Goal: Task Accomplishment & Management: Manage account settings

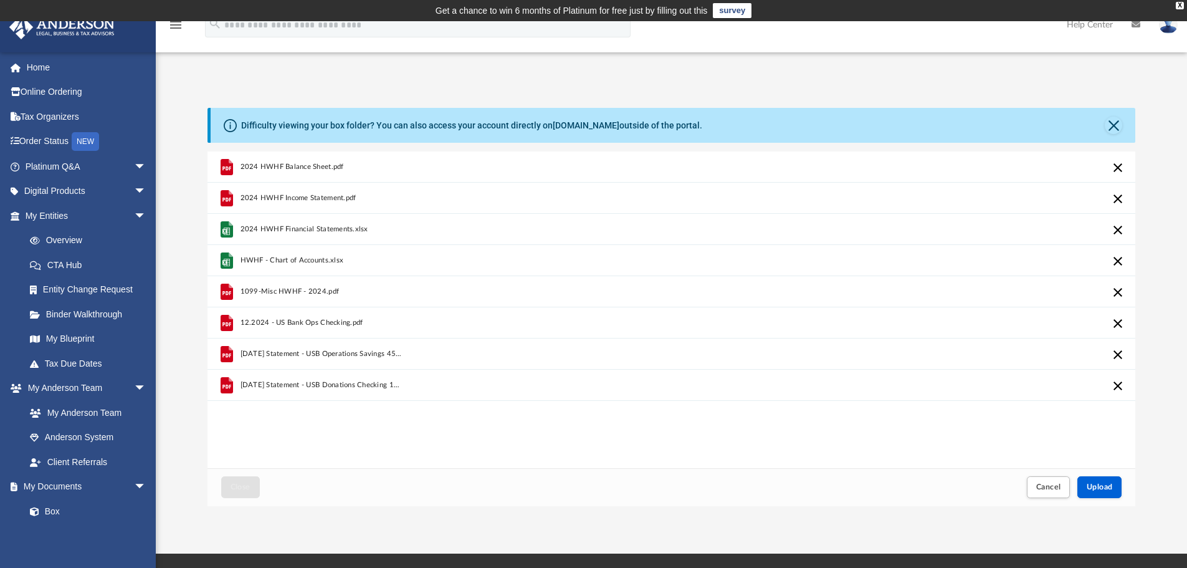
scroll to position [307, 918]
click at [1089, 483] on span "Upload" at bounding box center [1100, 486] width 26 height 7
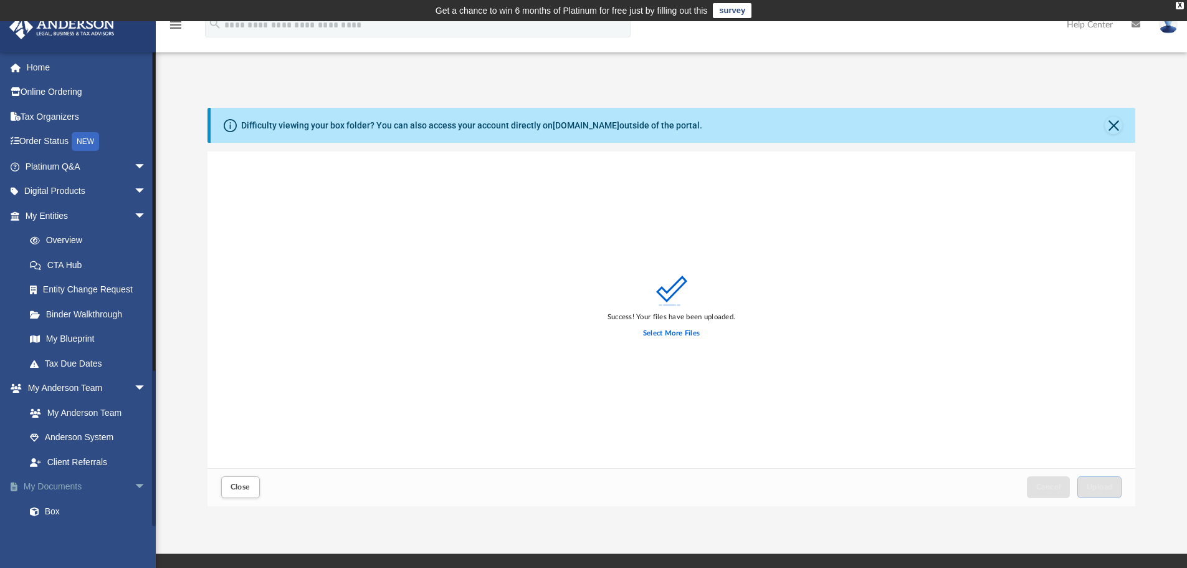
click at [50, 482] on link "My Documents arrow_drop_down" at bounding box center [87, 486] width 156 height 25
click at [51, 510] on link "Box" at bounding box center [91, 510] width 148 height 25
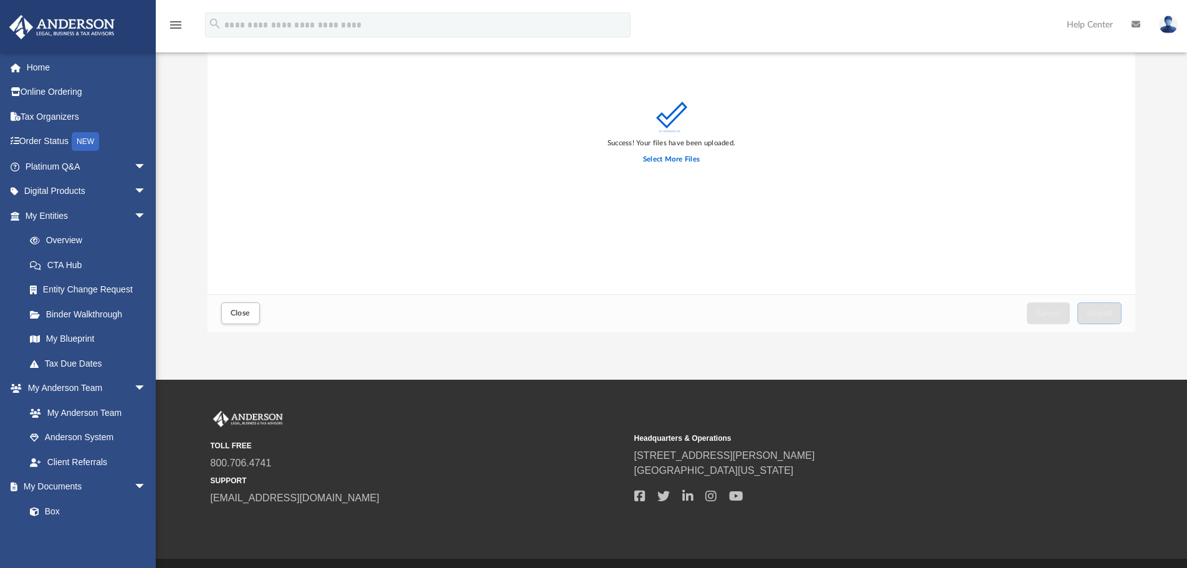
scroll to position [163, 0]
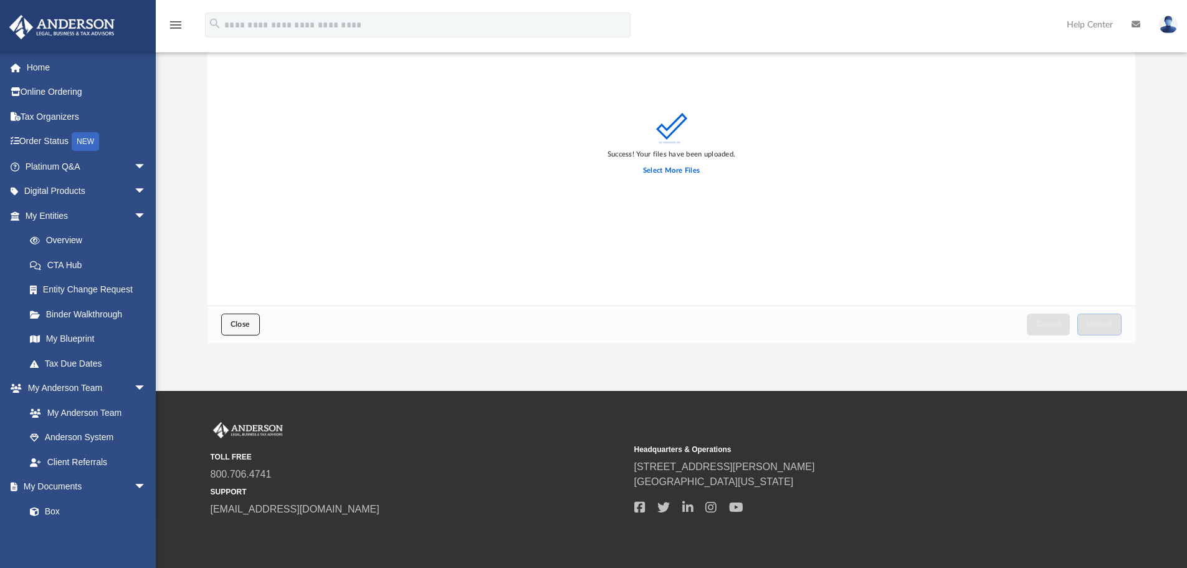
click at [239, 326] on span "Close" at bounding box center [241, 323] width 20 height 7
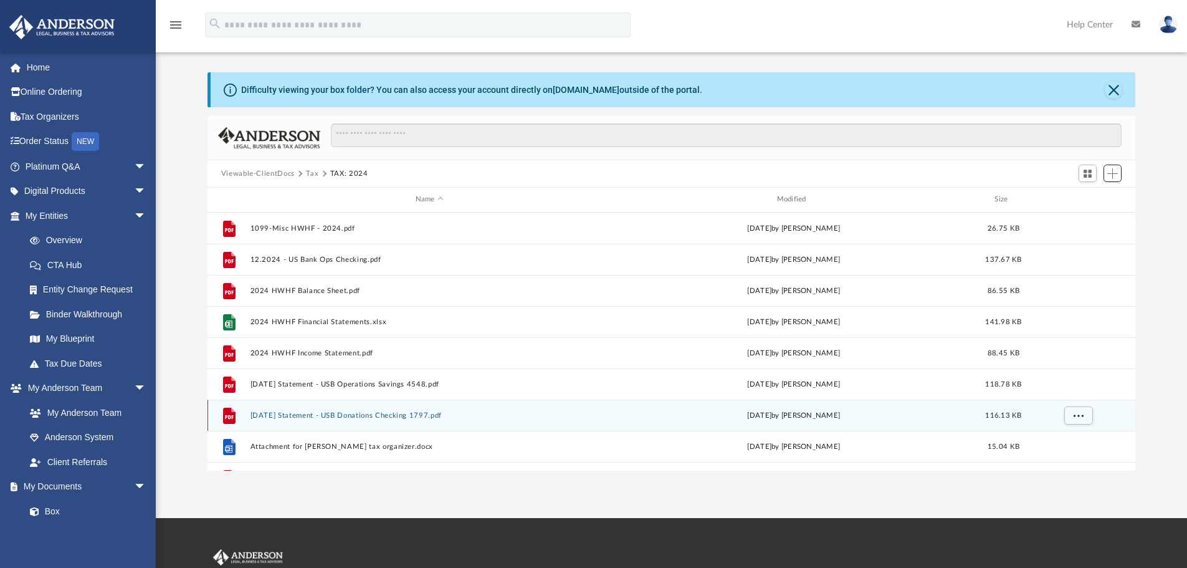
scroll to position [0, 0]
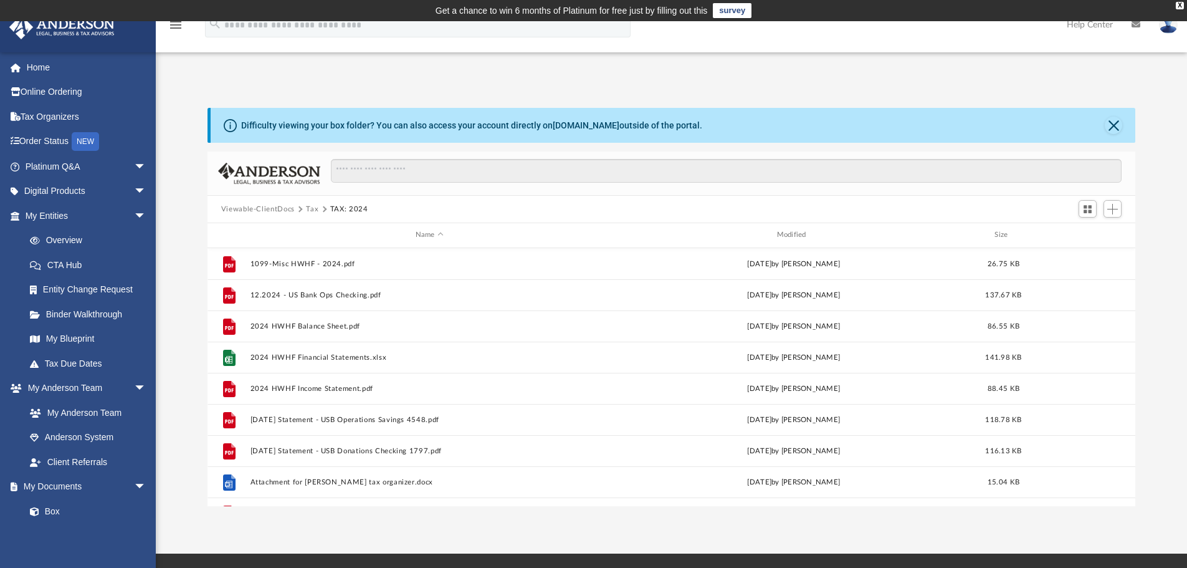
click at [268, 207] on button "Viewable-ClientDocs" at bounding box center [258, 209] width 74 height 11
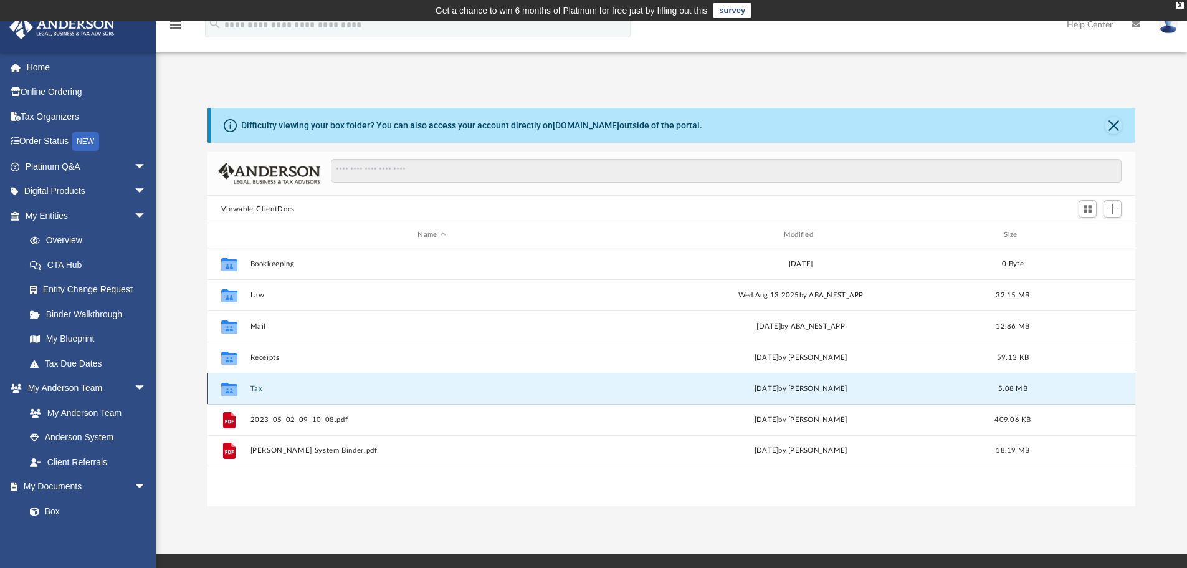
click at [254, 388] on button "Tax" at bounding box center [431, 388] width 363 height 8
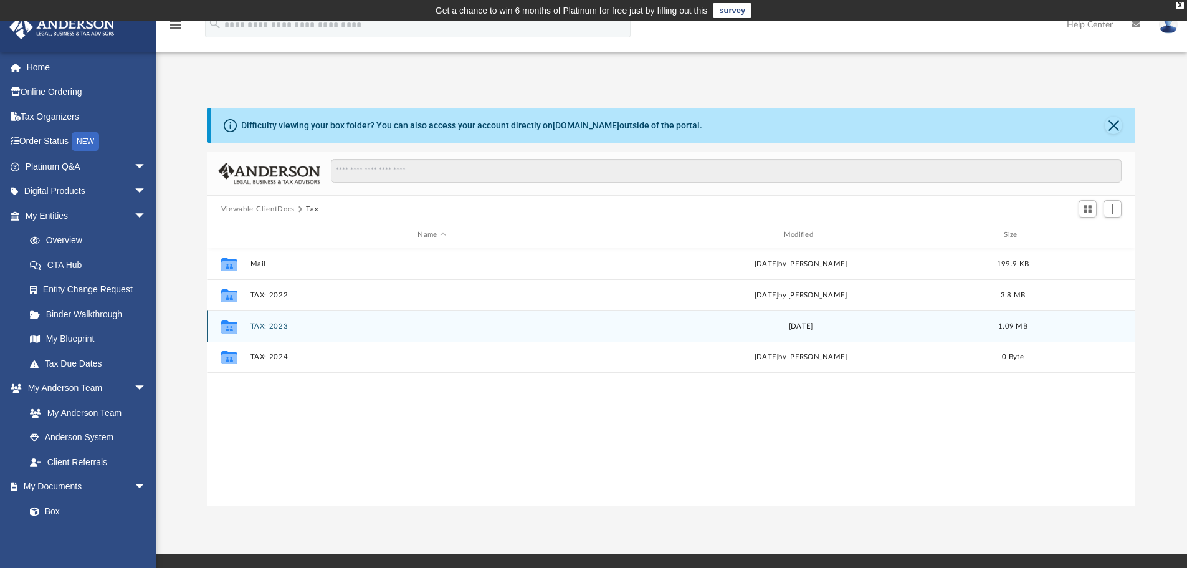
click at [278, 322] on button "TAX: 2023" at bounding box center [431, 326] width 363 height 8
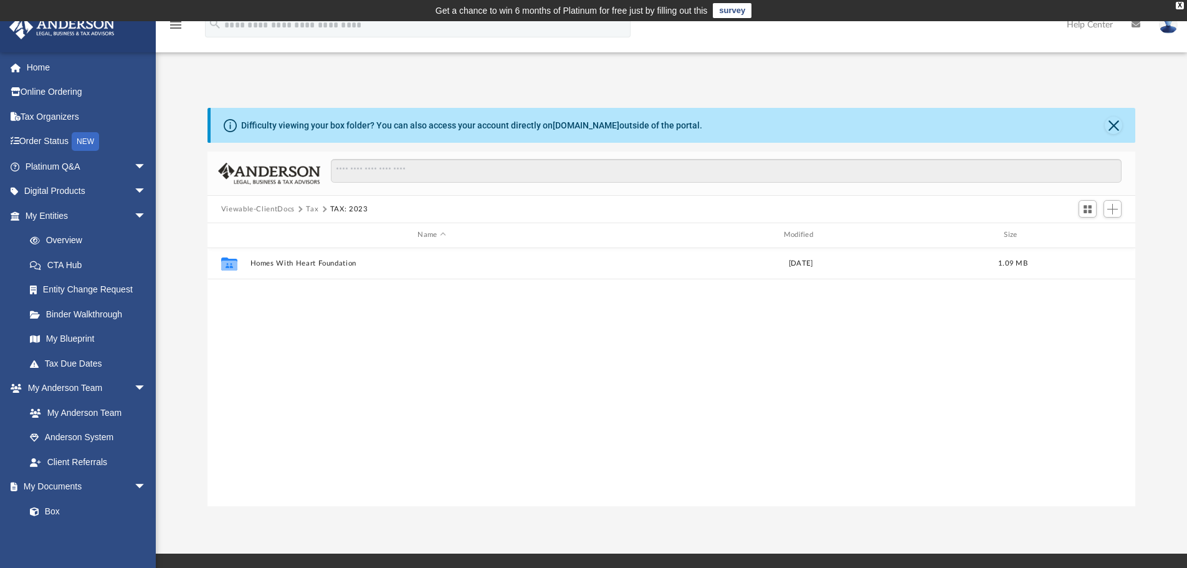
click at [313, 209] on button "Tax" at bounding box center [312, 209] width 12 height 11
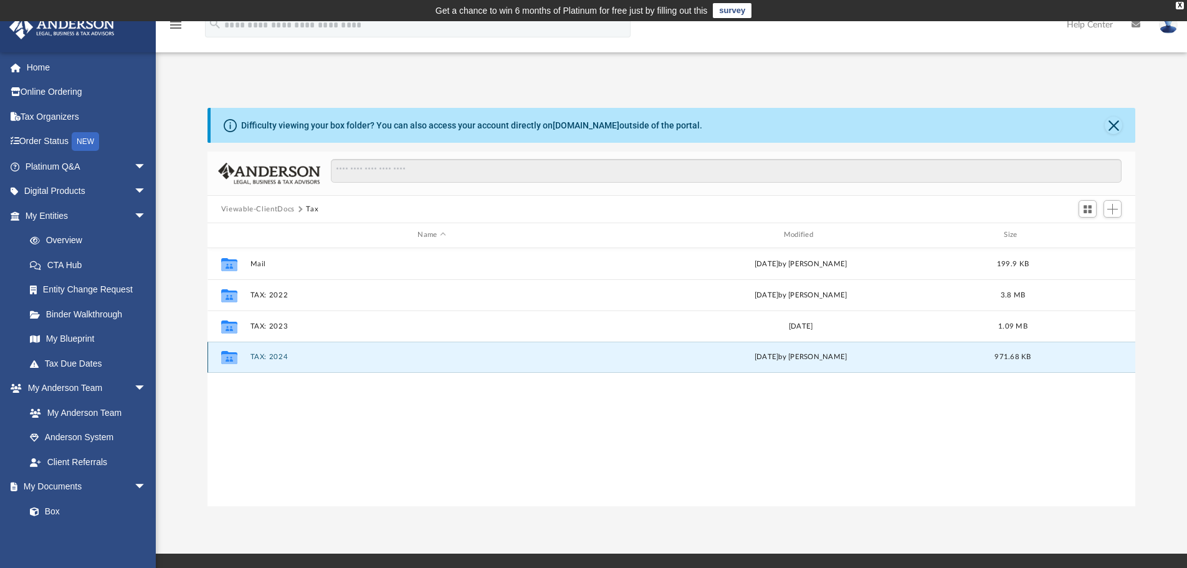
click at [268, 354] on button "TAX: 2024" at bounding box center [431, 357] width 363 height 8
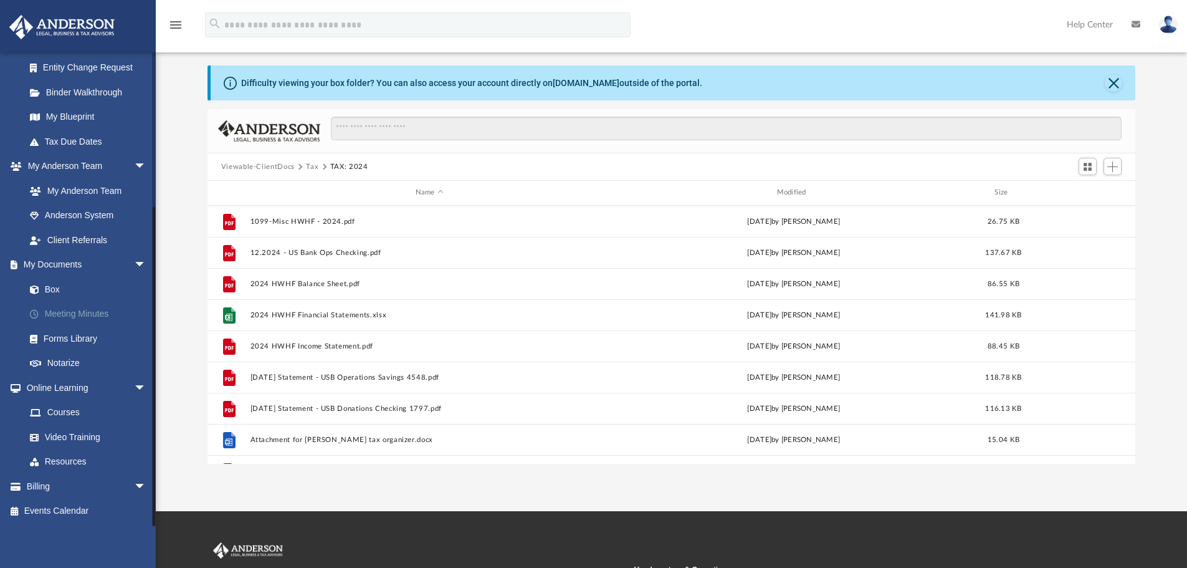
scroll to position [62, 0]
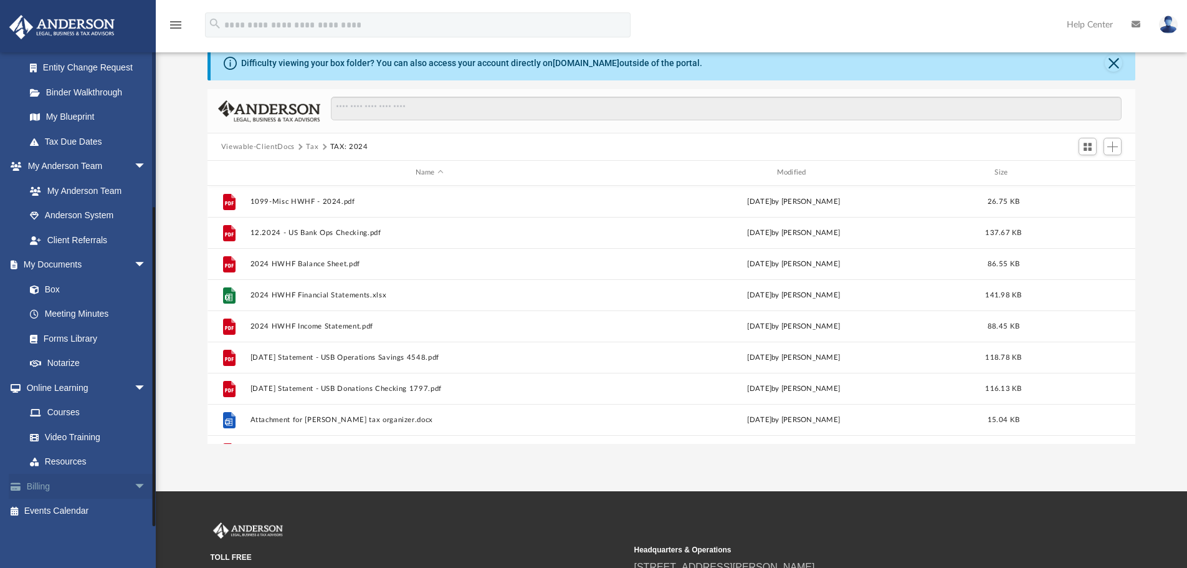
click at [60, 484] on link "Billing arrow_drop_down" at bounding box center [87, 485] width 156 height 25
click at [134, 483] on span "arrow_drop_down" at bounding box center [146, 486] width 25 height 26
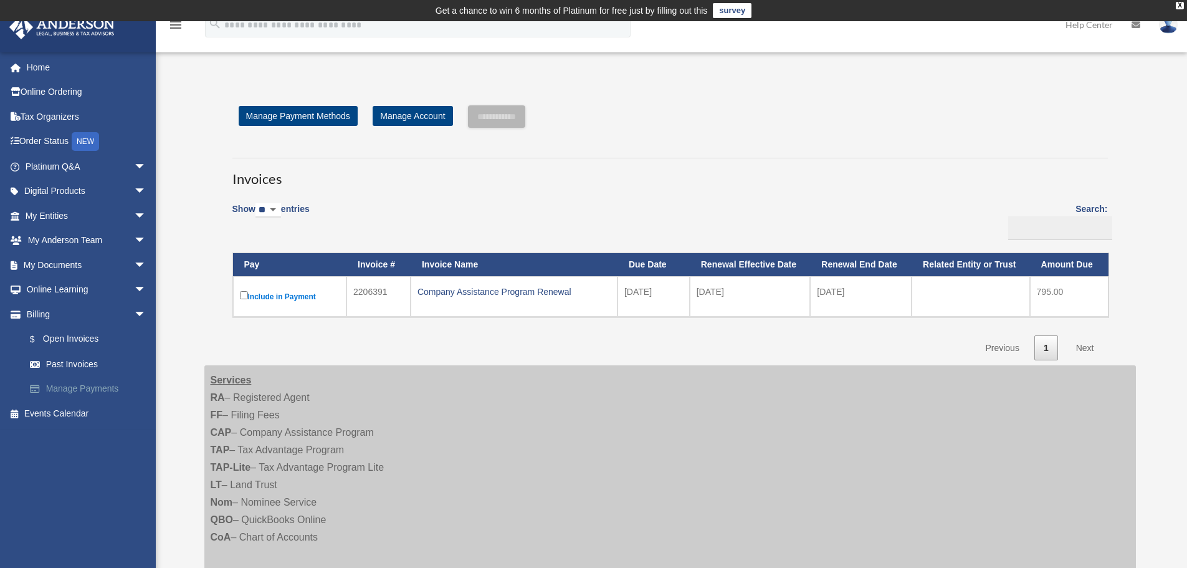
click at [83, 386] on link "Manage Payments" at bounding box center [91, 388] width 148 height 25
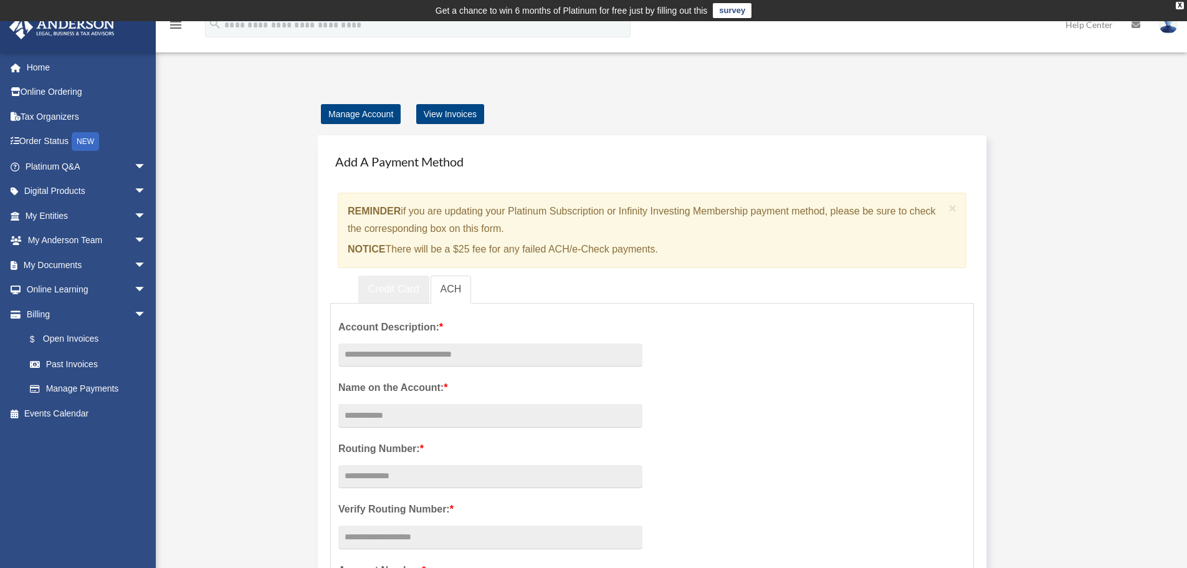
click at [372, 287] on link "Credit Card" at bounding box center [393, 289] width 71 height 28
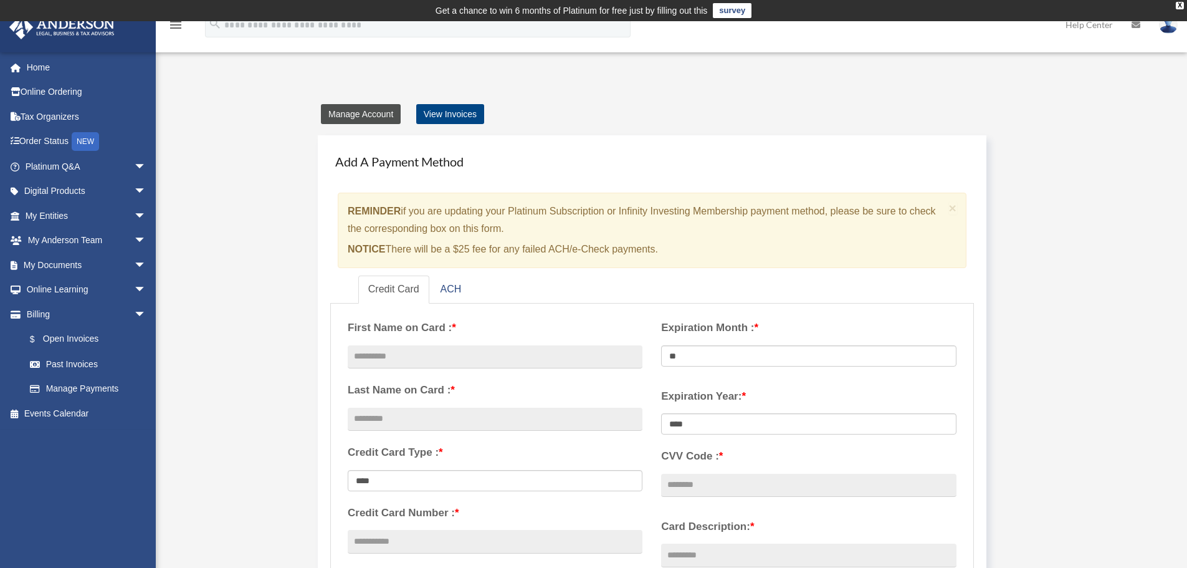
click at [376, 112] on link "Manage Account" at bounding box center [361, 114] width 80 height 20
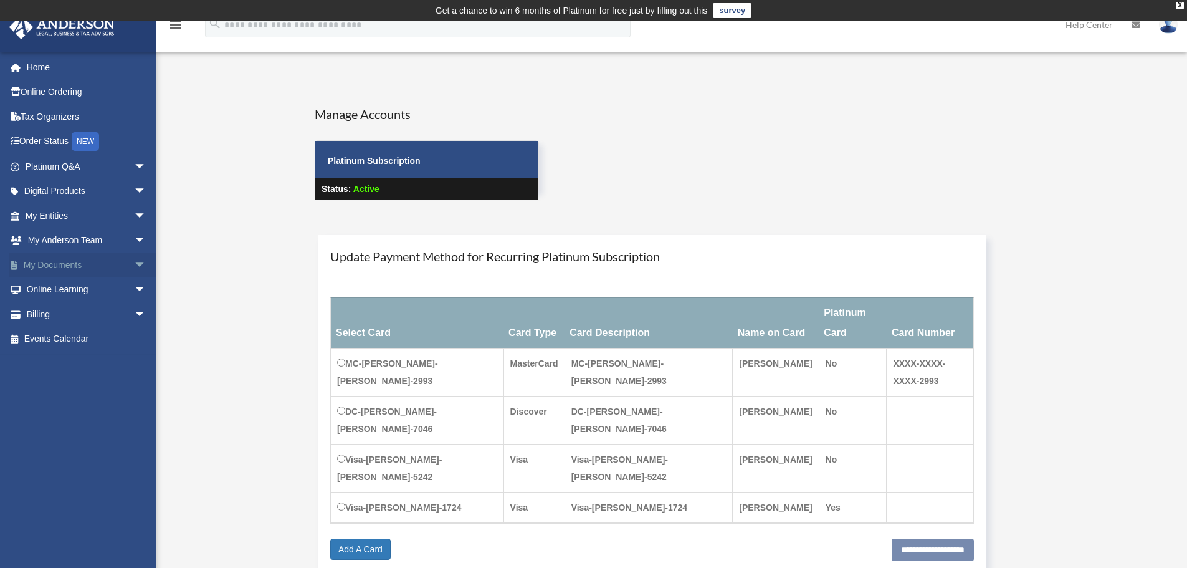
click at [73, 260] on link "My Documents arrow_drop_down" at bounding box center [87, 264] width 156 height 25
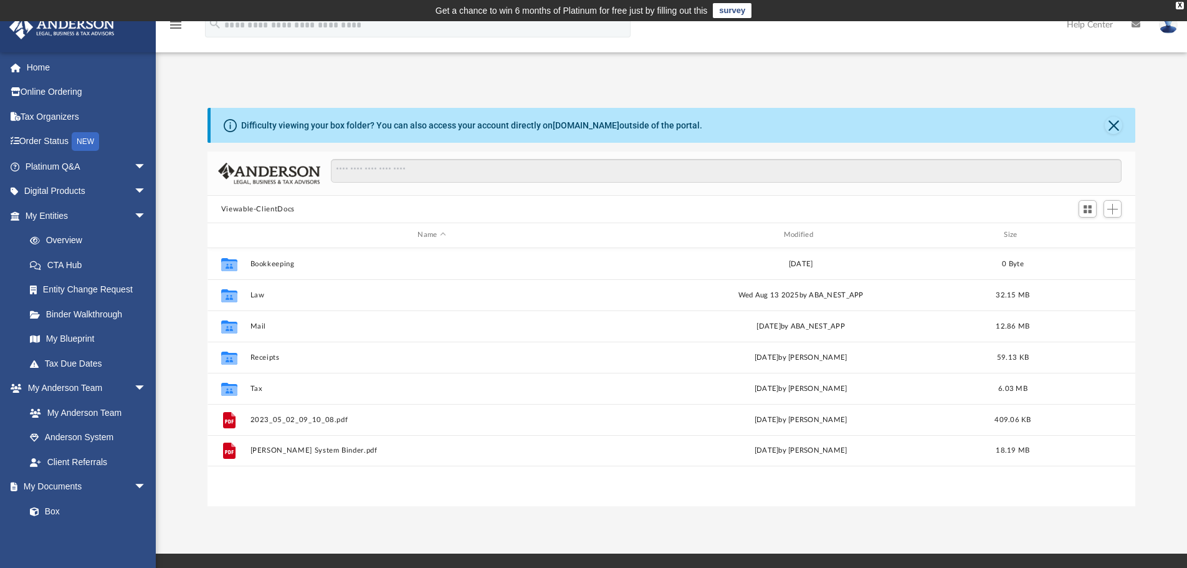
scroll to position [274, 918]
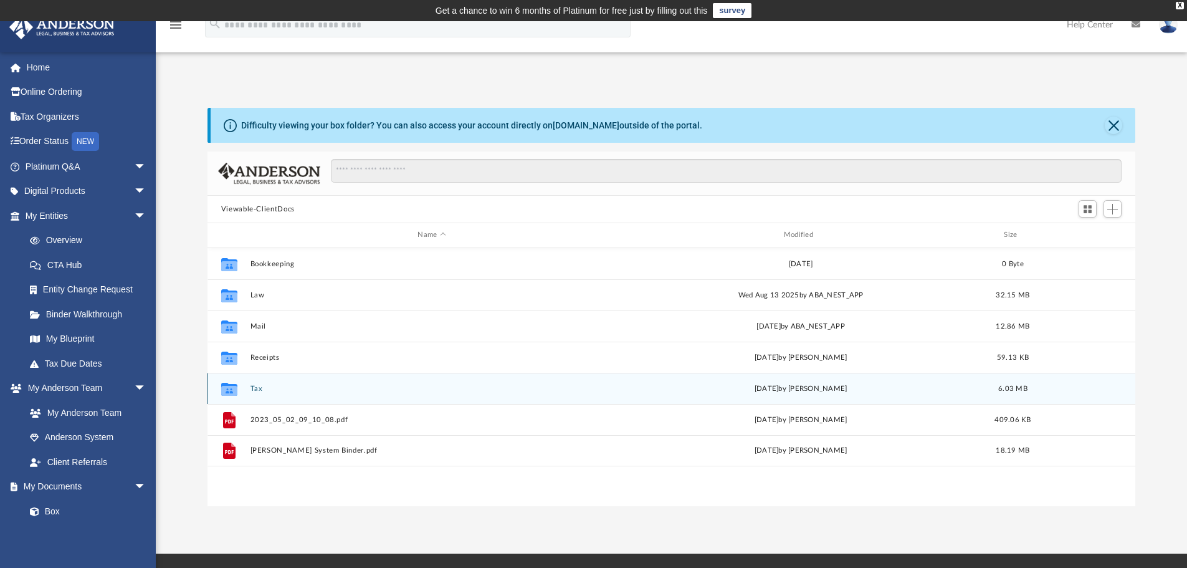
click at [257, 384] on button "Tax" at bounding box center [431, 388] width 363 height 8
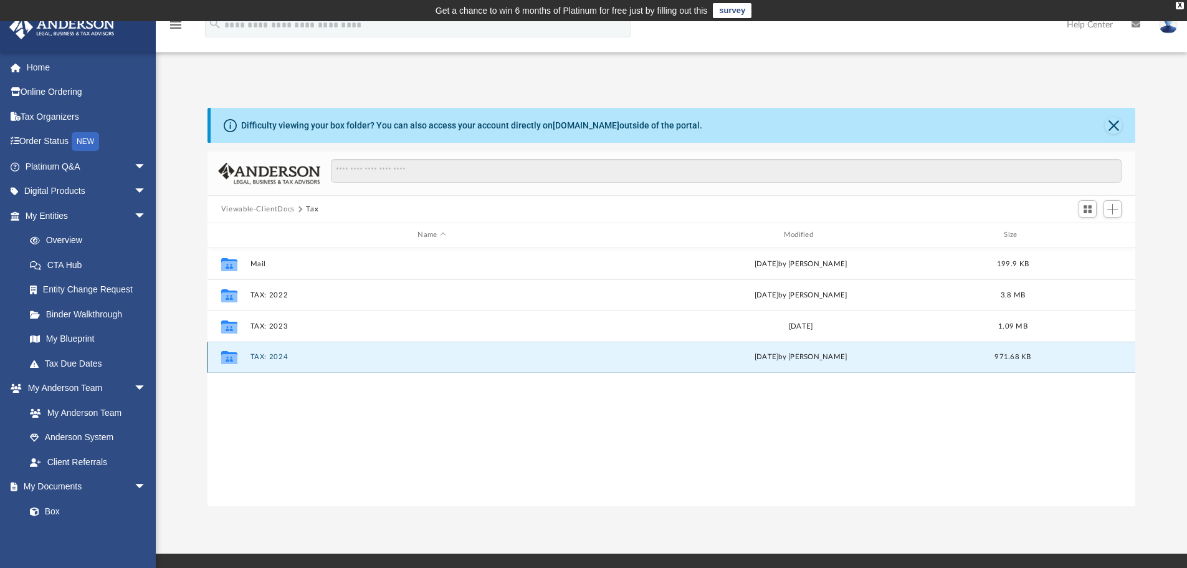
click at [264, 355] on button "TAX: 2024" at bounding box center [431, 357] width 363 height 8
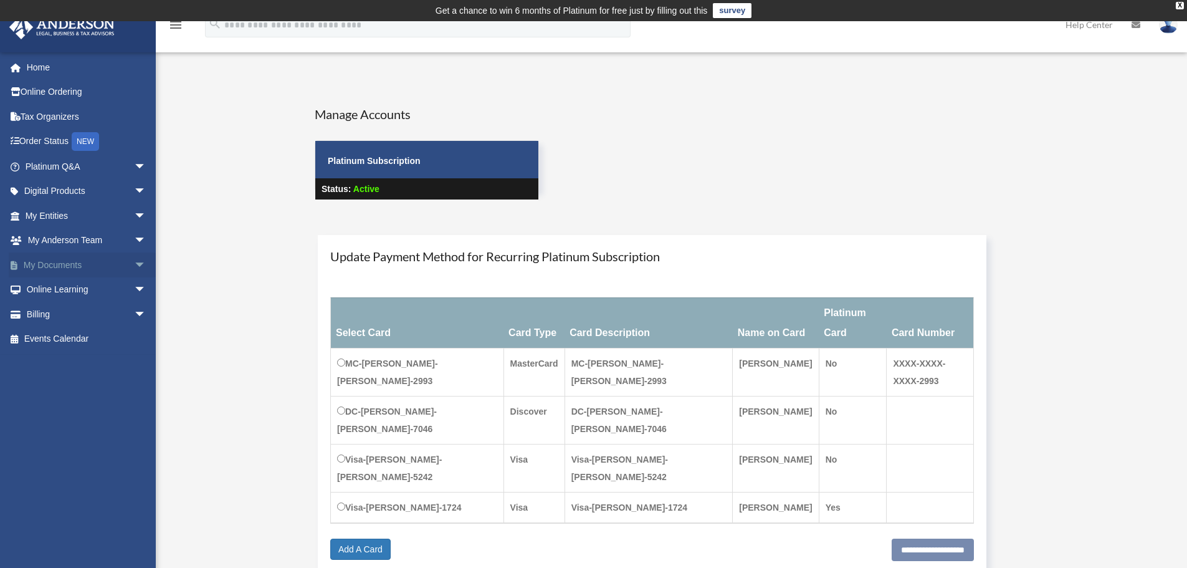
click at [117, 260] on link "My Documents arrow_drop_down" at bounding box center [87, 264] width 156 height 25
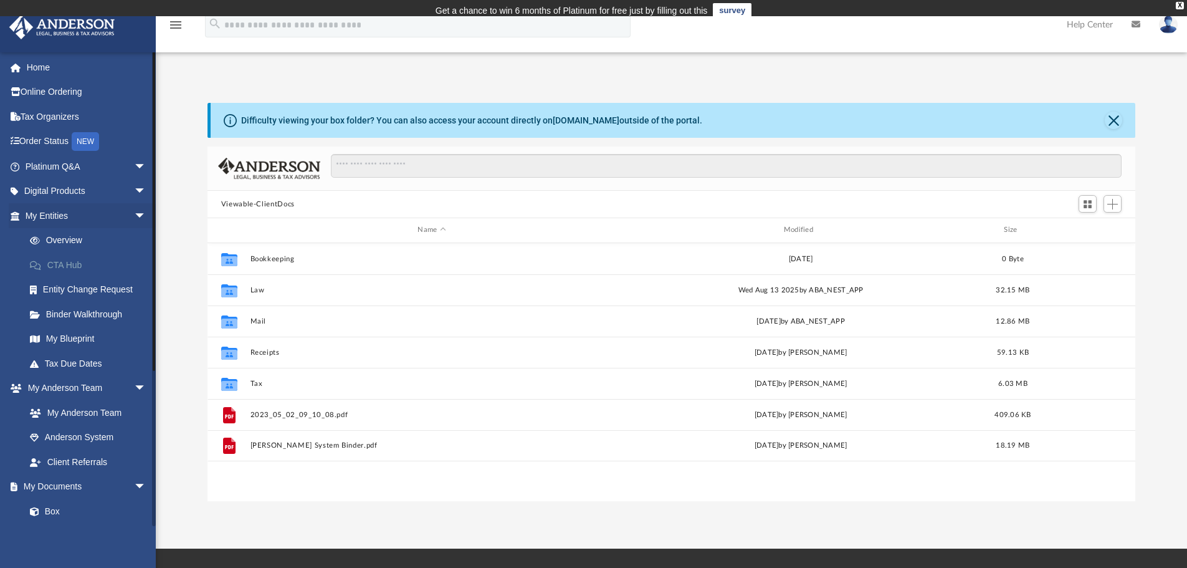
scroll to position [274, 918]
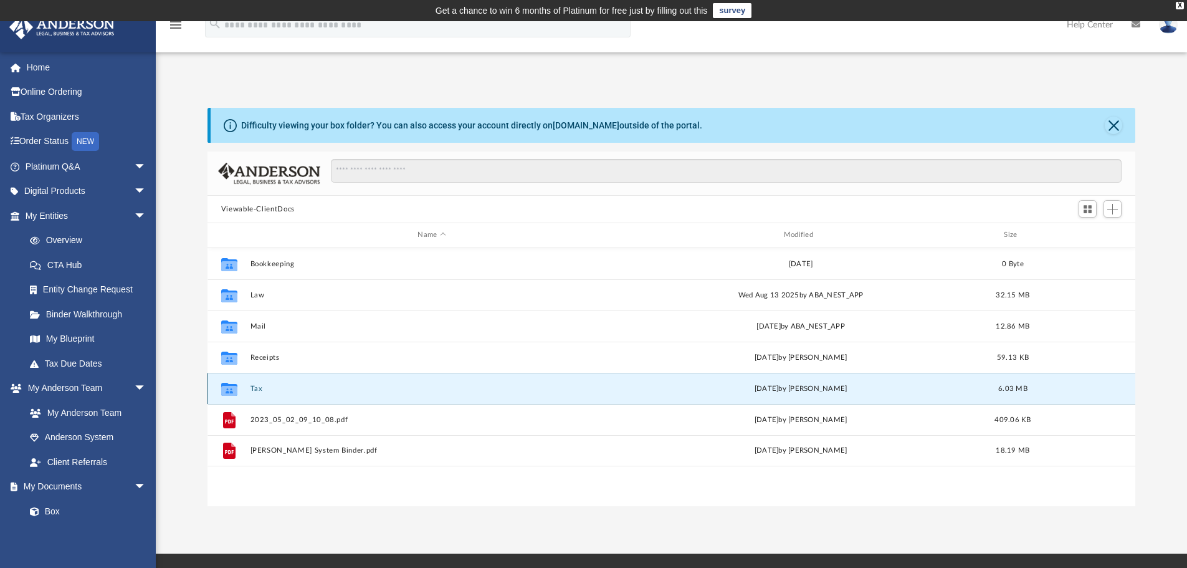
click at [257, 389] on button "Tax" at bounding box center [431, 388] width 363 height 8
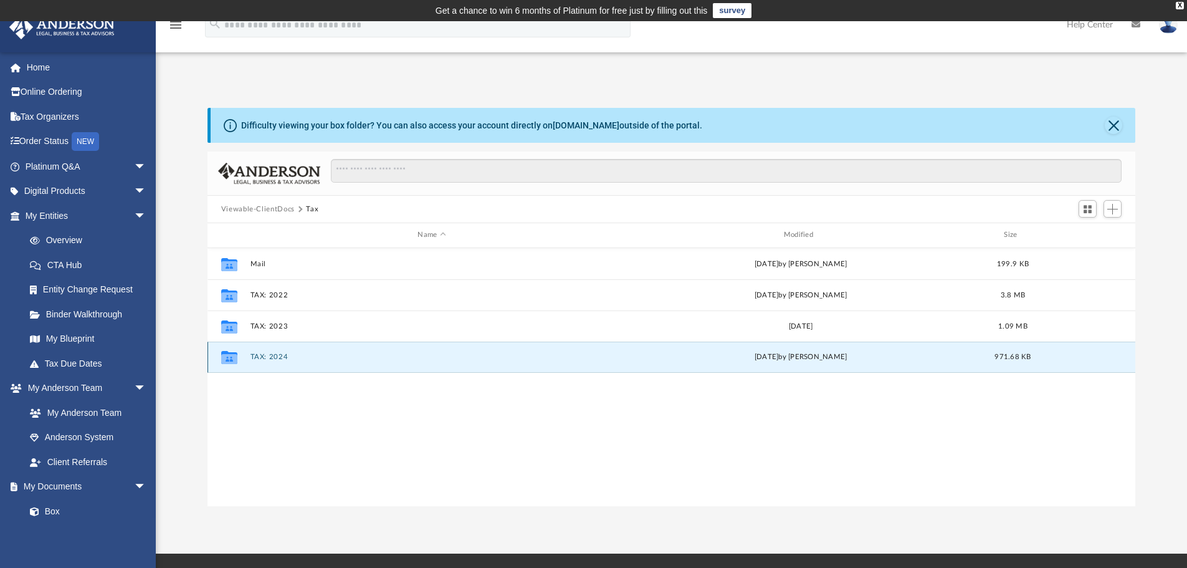
click at [263, 354] on button "TAX: 2024" at bounding box center [431, 357] width 363 height 8
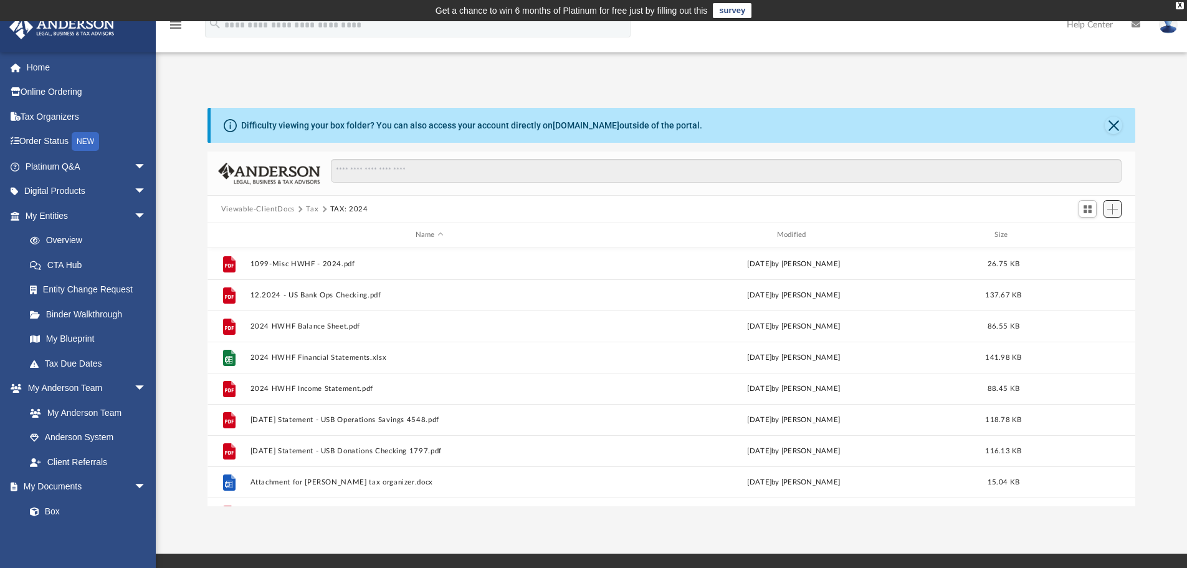
click at [1111, 206] on span "Add" at bounding box center [1112, 209] width 11 height 11
click at [1089, 234] on li "Upload" at bounding box center [1095, 233] width 40 height 13
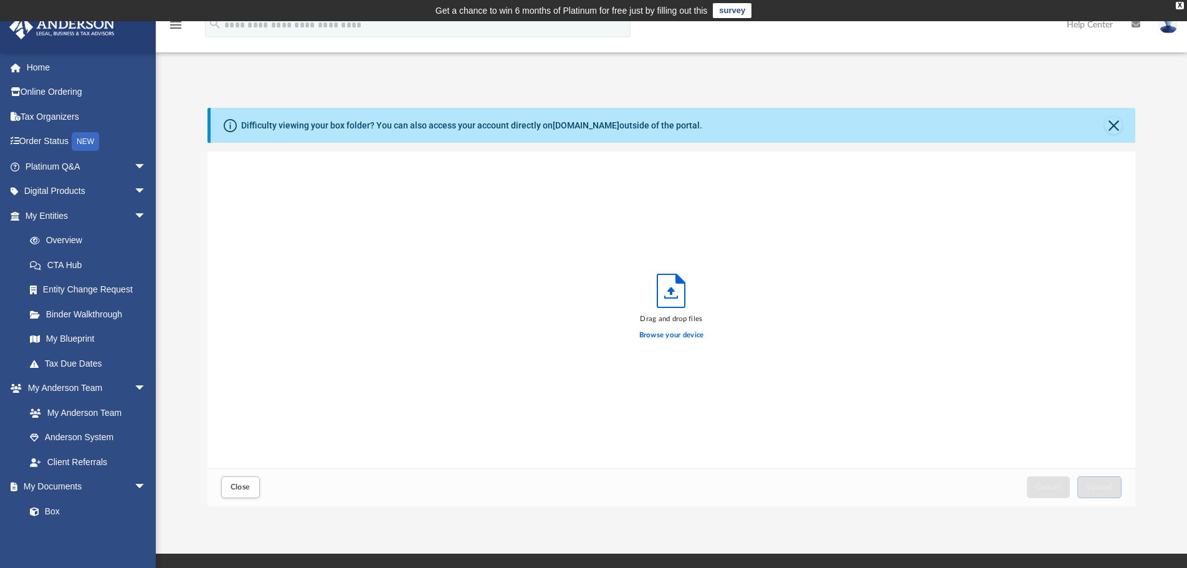
scroll to position [307, 918]
click at [1097, 487] on span "Upload" at bounding box center [1100, 486] width 26 height 7
click at [237, 489] on span "Close" at bounding box center [241, 486] width 20 height 7
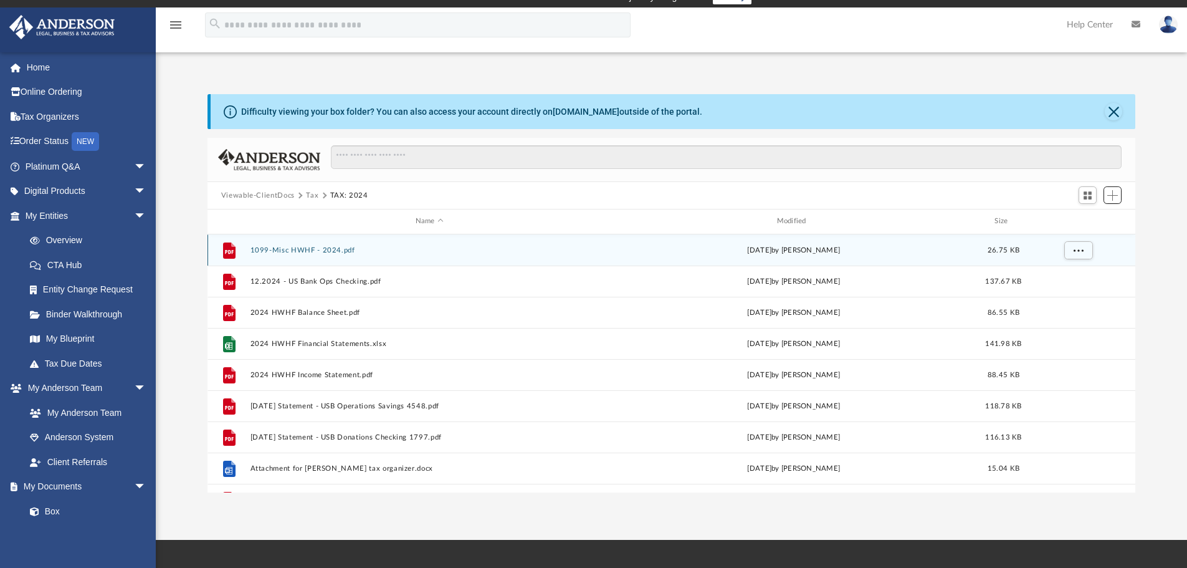
scroll to position [0, 0]
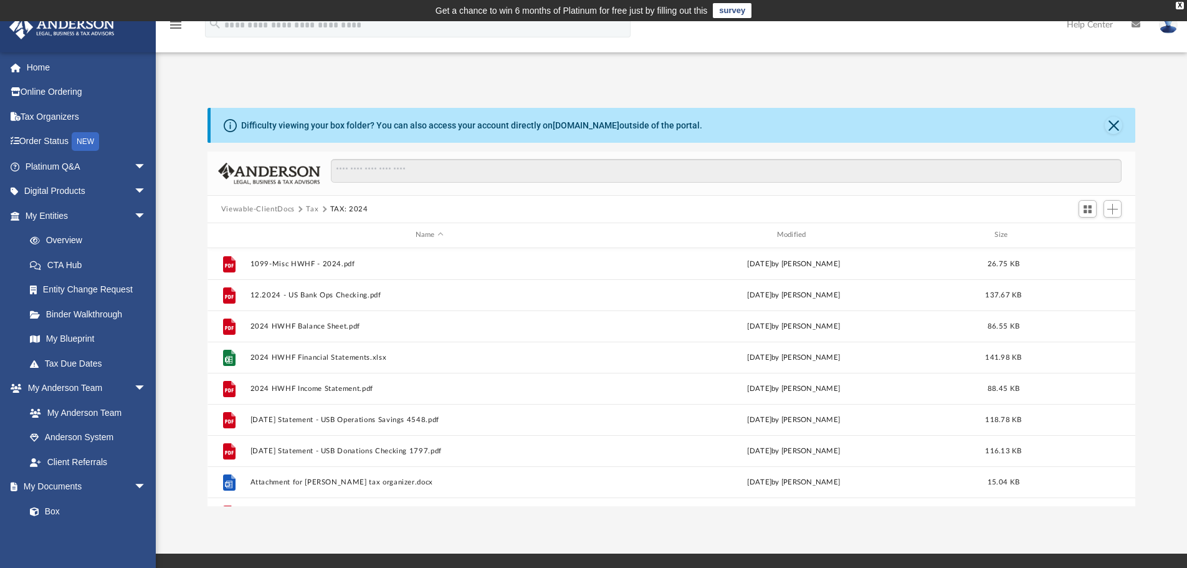
click at [1171, 28] on img at bounding box center [1168, 25] width 19 height 18
